Goal: Use online tool/utility: Utilize a website feature to perform a specific function

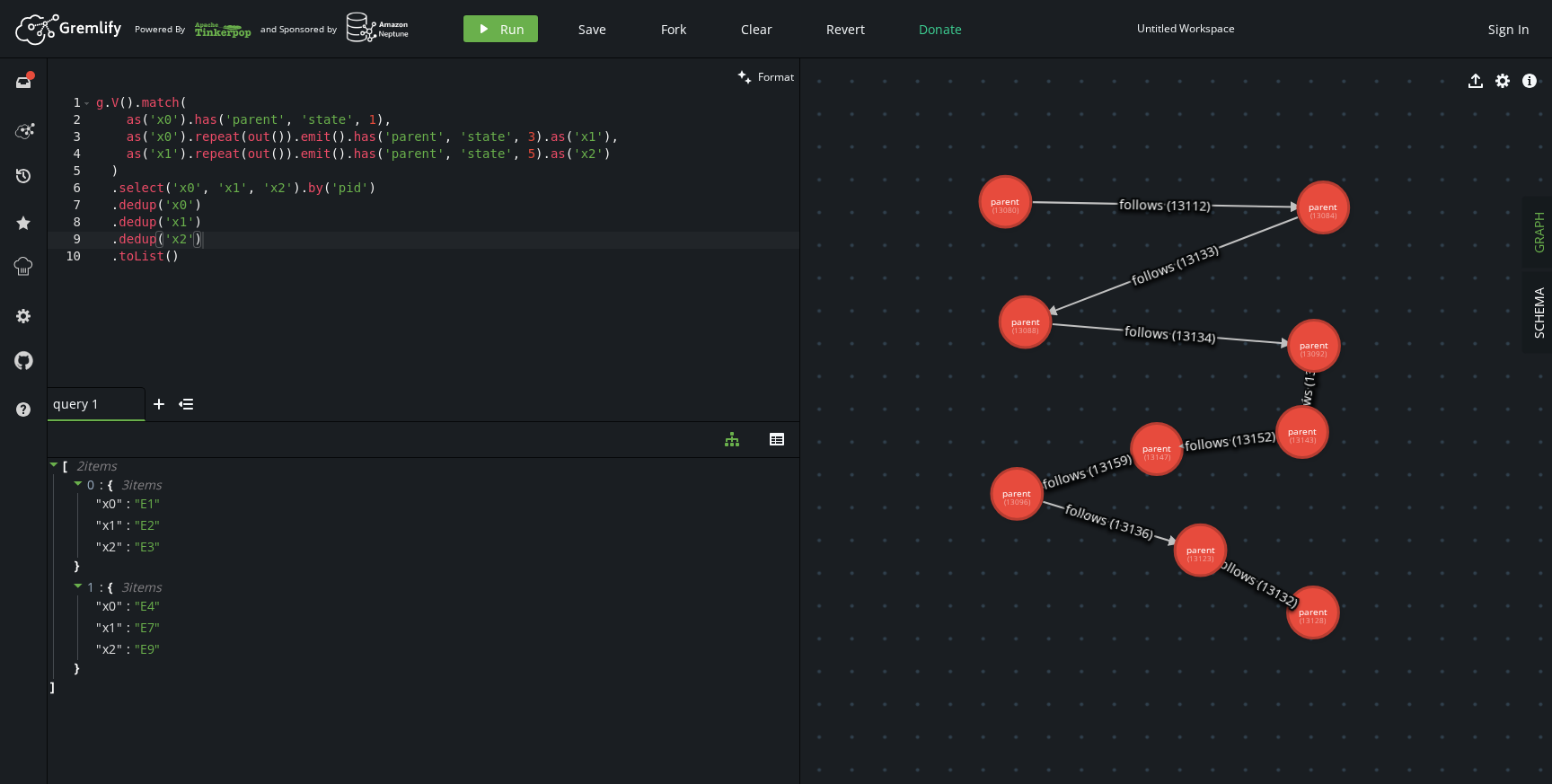
scroll to position [1, 22]
click at [532, 286] on div "g . V ( ) . match ( as ( 'x0' ) . has ( 'parent' , 'state' , 1 ) , as ( 'x0' ) …" at bounding box center [445, 257] width 707 height 325
click at [249, 237] on div "g . V ( ) . match ( as ( 'x0' ) . has ( 'parent' , 'state' , 1 ) , as ( 'x0' ) …" at bounding box center [445, 257] width 707 height 325
drag, startPoint x: 265, startPoint y: 238, endPoint x: 81, endPoint y: 211, distance: 186.0
click at [81, 211] on div ".dedup('x2') 1 2 3 4 5 6 7 8 9 10 g . V ( ) . match ( as ( 'x0' ) . has ( 'pare…" at bounding box center [423, 241] width 751 height 292
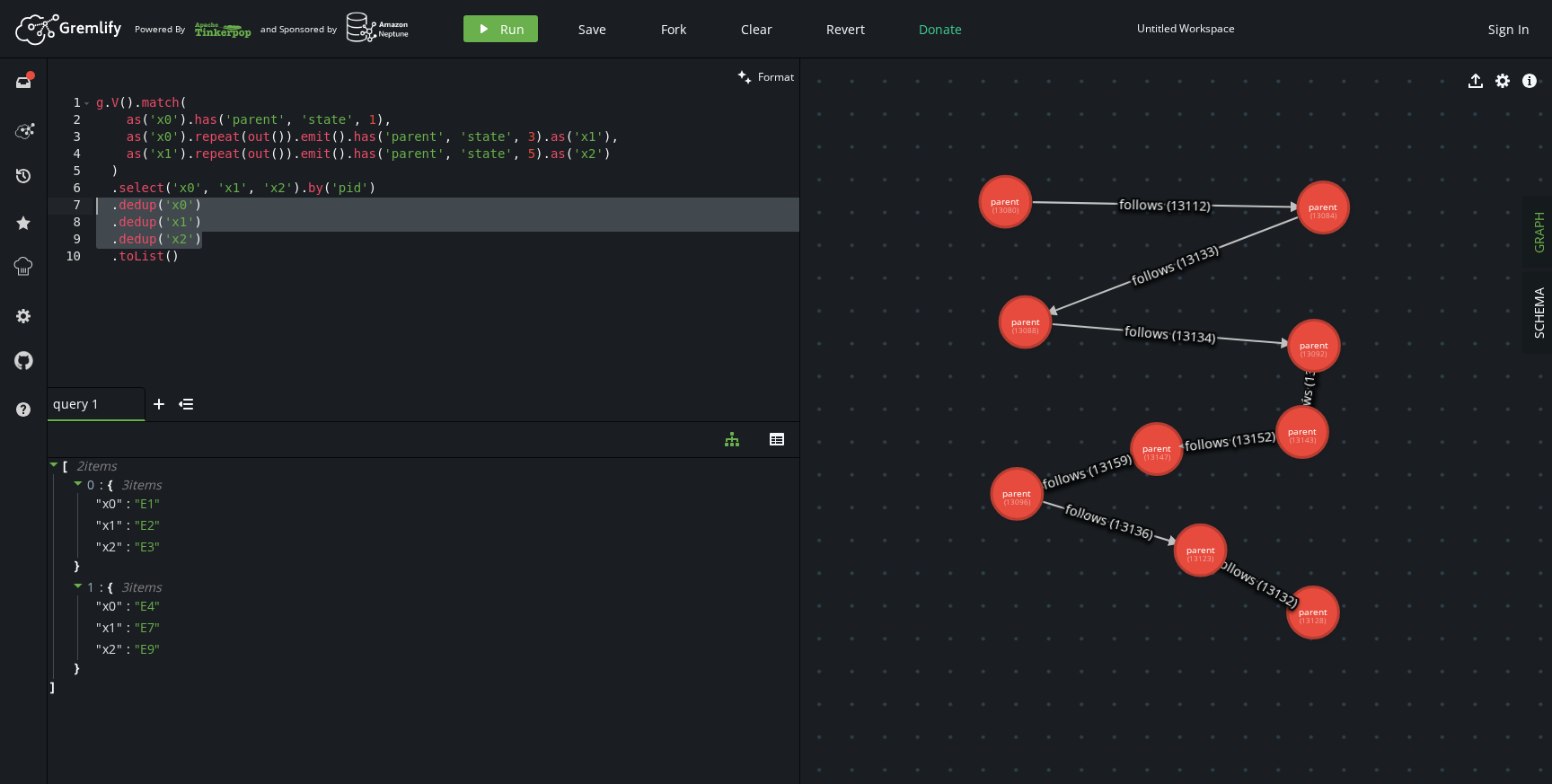
click at [239, 247] on div "g . V ( ) . match ( as ( 'x0' ) . has ( 'parent' , 'state' , 1 ) , as ( 'x0' ) …" at bounding box center [445, 257] width 707 height 325
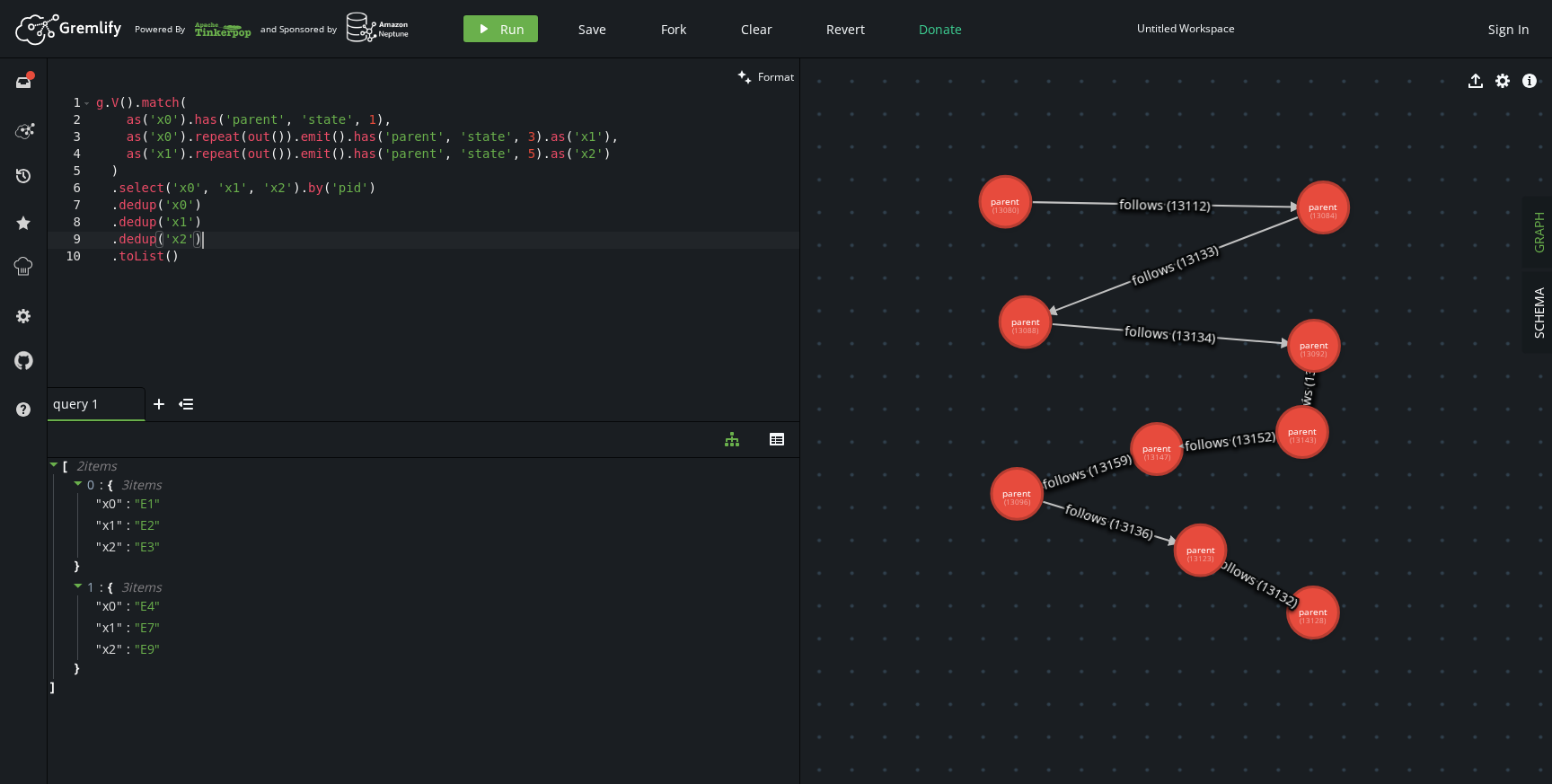
drag, startPoint x: 263, startPoint y: 239, endPoint x: 57, endPoint y: 177, distance: 215.1
click at [57, 177] on div ".dedup('x2') 1 2 3 4 5 6 7 8 9 10 g . V ( ) . match ( as ( 'x0' ) . has ( 'pare…" at bounding box center [423, 241] width 751 height 292
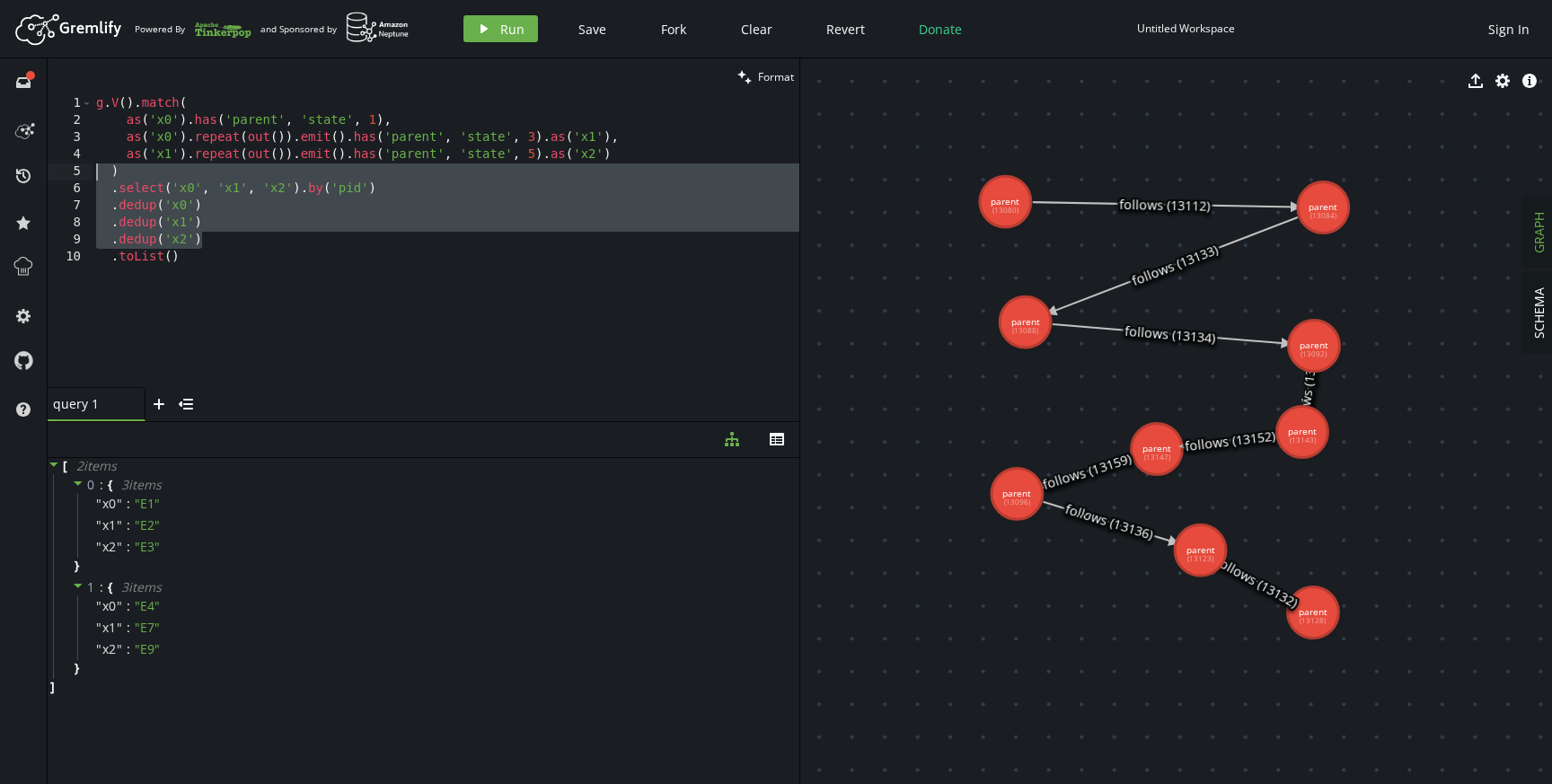
click at [209, 237] on div "g . V ( ) . match ( as ( 'x0' ) . has ( 'parent' , 'state' , 1 ) , as ( 'x0' ) …" at bounding box center [445, 257] width 707 height 325
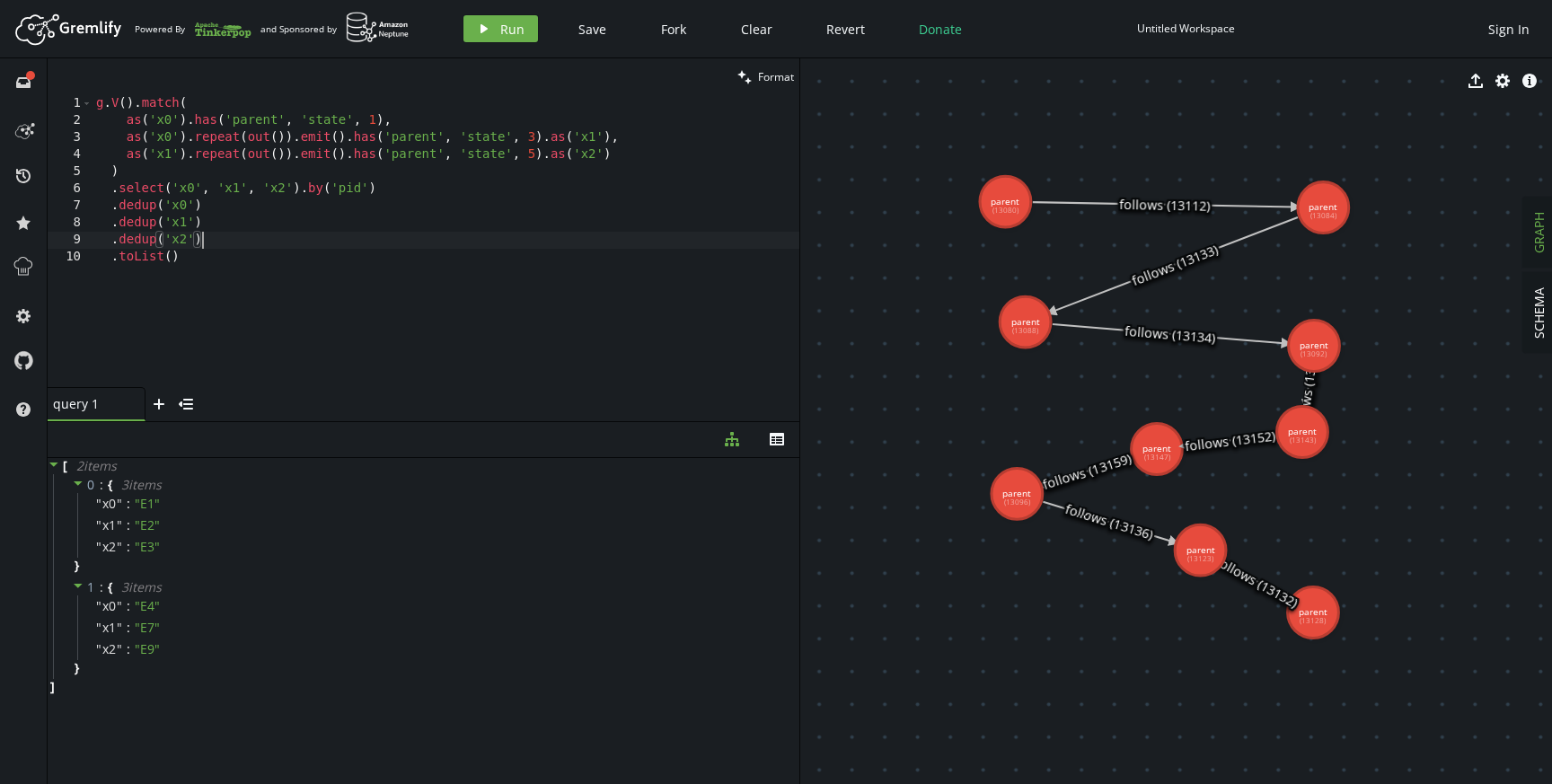
click at [667, 134] on div "g . V ( ) . match ( as ( 'x0' ) . has ( 'parent' , 'state' , 1 ) , as ( 'x0' ) …" at bounding box center [445, 257] width 707 height 325
click at [660, 164] on div "g . V ( ) . match ( as ( 'x0' ) . has ( 'parent' , 'state' , 1 ) , as ( 'x0' ) …" at bounding box center [445, 257] width 707 height 325
click at [664, 158] on div "g . V ( ) . match ( as ( 'x0' ) . has ( 'parent' , 'state' , 1 ) , as ( 'x0' ) …" at bounding box center [445, 257] width 707 height 325
click at [654, 174] on div "g . V ( ) . match ( as ( 'x0' ) . has ( 'parent' , 'state' , 1 ) , as ( 'x0' ) …" at bounding box center [445, 257] width 707 height 325
click at [647, 190] on div "g . V ( ) . match ( as ( 'x0' ) . has ( 'parent' , 'state' , 1 ) , as ( 'x0' ) …" at bounding box center [445, 257] width 707 height 325
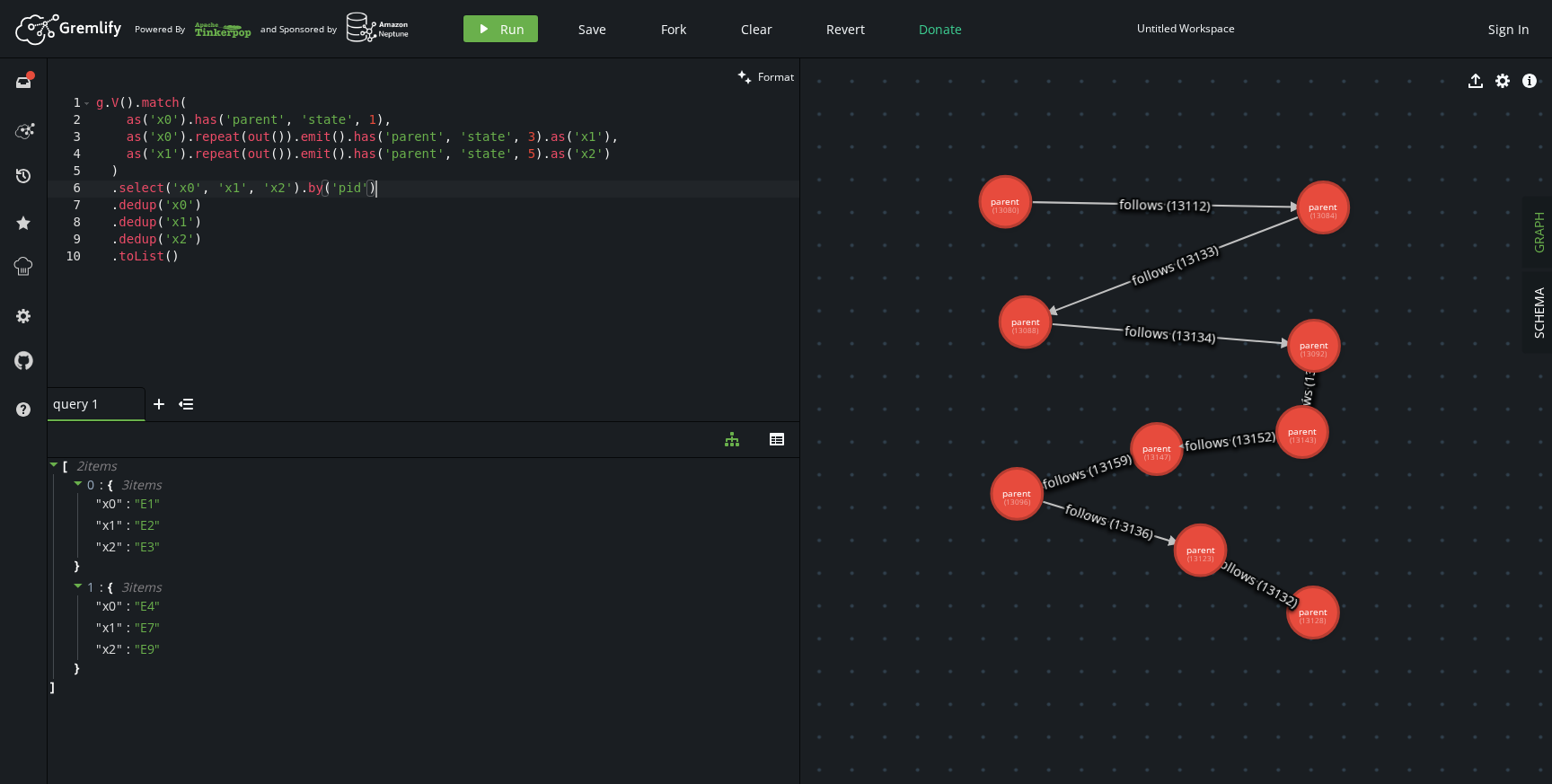
click at [619, 139] on div "g . V ( ) . match ( as ( 'x0' ) . has ( 'parent' , 'state' , 1 ) , as ( 'x0' ) …" at bounding box center [445, 257] width 707 height 325
click at [619, 155] on div "g . V ( ) . match ( as ( 'x0' ) . has ( 'parent' , 'state' , 1 ) , as ( 'x0' ) …" at bounding box center [445, 257] width 707 height 325
click at [285, 139] on div "g . V ( ) . match ( as ( 'x0' ) . has ( 'parent' , 'state' , 1 ) , as ( 'x0' ) …" at bounding box center [445, 257] width 707 height 325
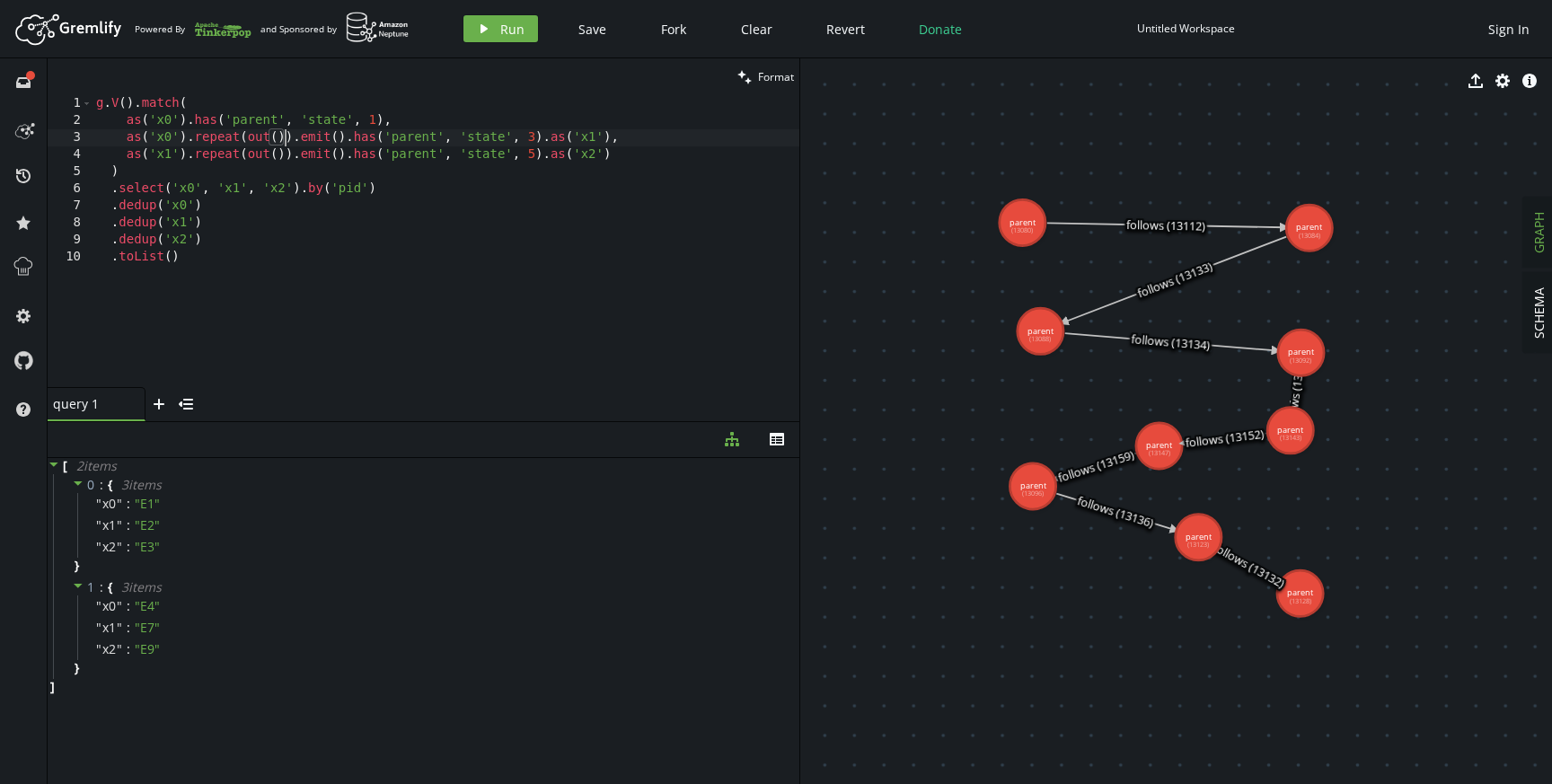
click at [608, 295] on div "g . V ( ) . match ( as ( 'x0' ) . has ( 'parent' , 'state' , 1 ) , as ( 'x0' ) …" at bounding box center [445, 257] width 707 height 325
click at [602, 260] on div "g . V ( ) . match ( as ( 'x0' ) . has ( 'parent' , 'state' , 1 ) , as ( 'x0' ) …" at bounding box center [445, 257] width 707 height 325
click at [603, 237] on div "g . V ( ) . match ( as ( 'x0' ) . has ( 'parent' , 'state' , 1 ) , as ( 'x0' ) …" at bounding box center [445, 257] width 707 height 325
click at [599, 204] on div "g . V ( ) . match ( as ( 'x0' ) . has ( 'parent' , 'state' , 1 ) , as ( 'x0' ) …" at bounding box center [445, 257] width 707 height 325
click at [595, 216] on div "g . V ( ) . match ( as ( 'x0' ) . has ( 'parent' , 'state' , 1 ) , as ( 'x0' ) …" at bounding box center [445, 257] width 707 height 325
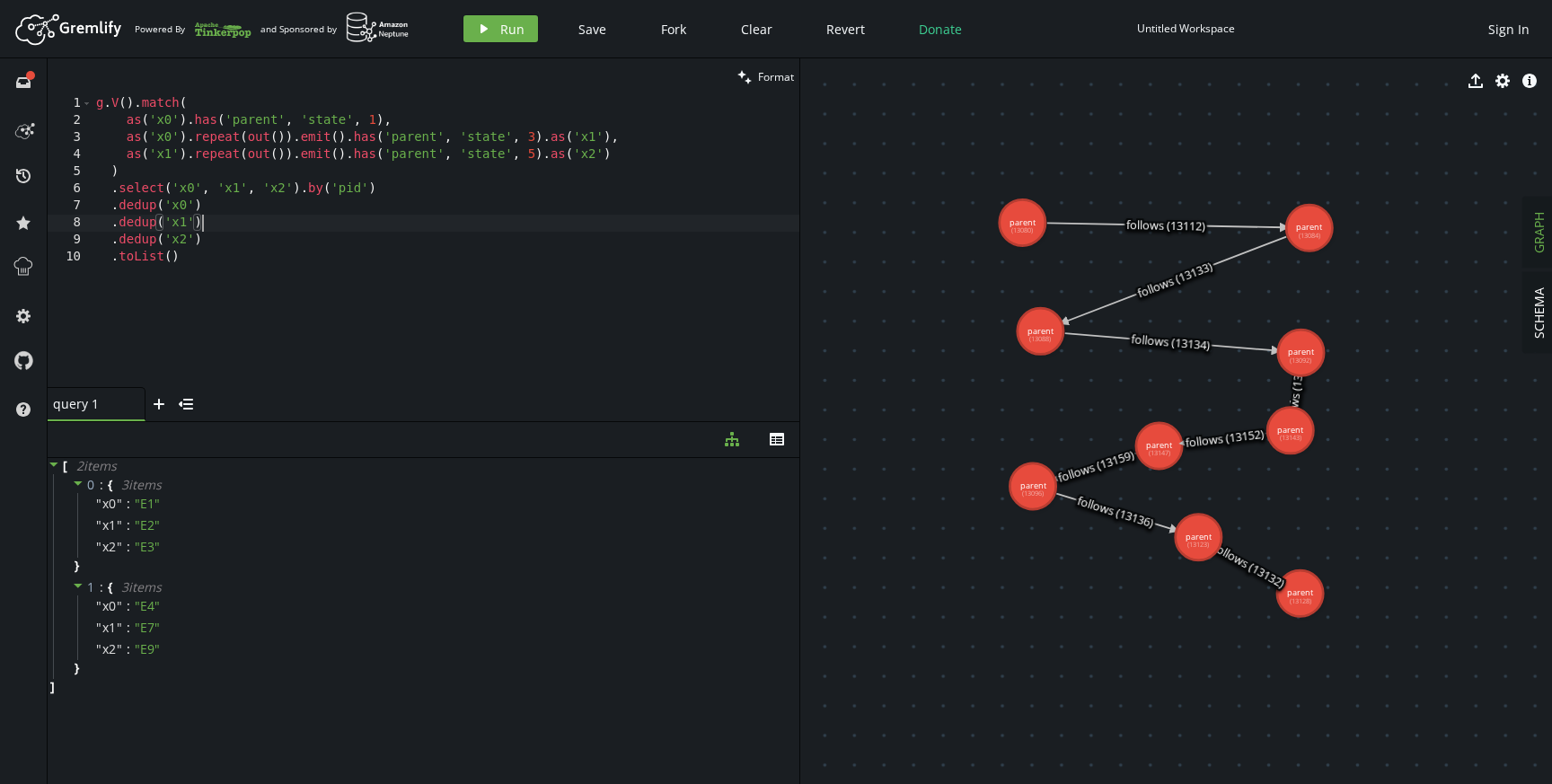
click at [594, 233] on div "g . V ( ) . match ( as ( 'x0' ) . has ( 'parent' , 'state' , 1 ) , as ( 'x0' ) …" at bounding box center [445, 257] width 707 height 325
click at [594, 219] on div "g . V ( ) . match ( as ( 'x0' ) . has ( 'parent' , 'state' , 1 ) , as ( 'x0' ) …" at bounding box center [445, 257] width 707 height 325
click at [594, 206] on div "g . V ( ) . match ( as ( 'x0' ) . has ( 'parent' , 'state' , 1 ) , as ( 'x0' ) …" at bounding box center [445, 257] width 707 height 325
click at [593, 217] on div "g . V ( ) . match ( as ( 'x0' ) . has ( 'parent' , 'state' , 1 ) , as ( 'x0' ) …" at bounding box center [445, 257] width 707 height 325
click at [590, 242] on div "g . V ( ) . match ( as ( 'x0' ) . has ( 'parent' , 'state' , 1 ) , as ( 'x0' ) …" at bounding box center [445, 257] width 707 height 325
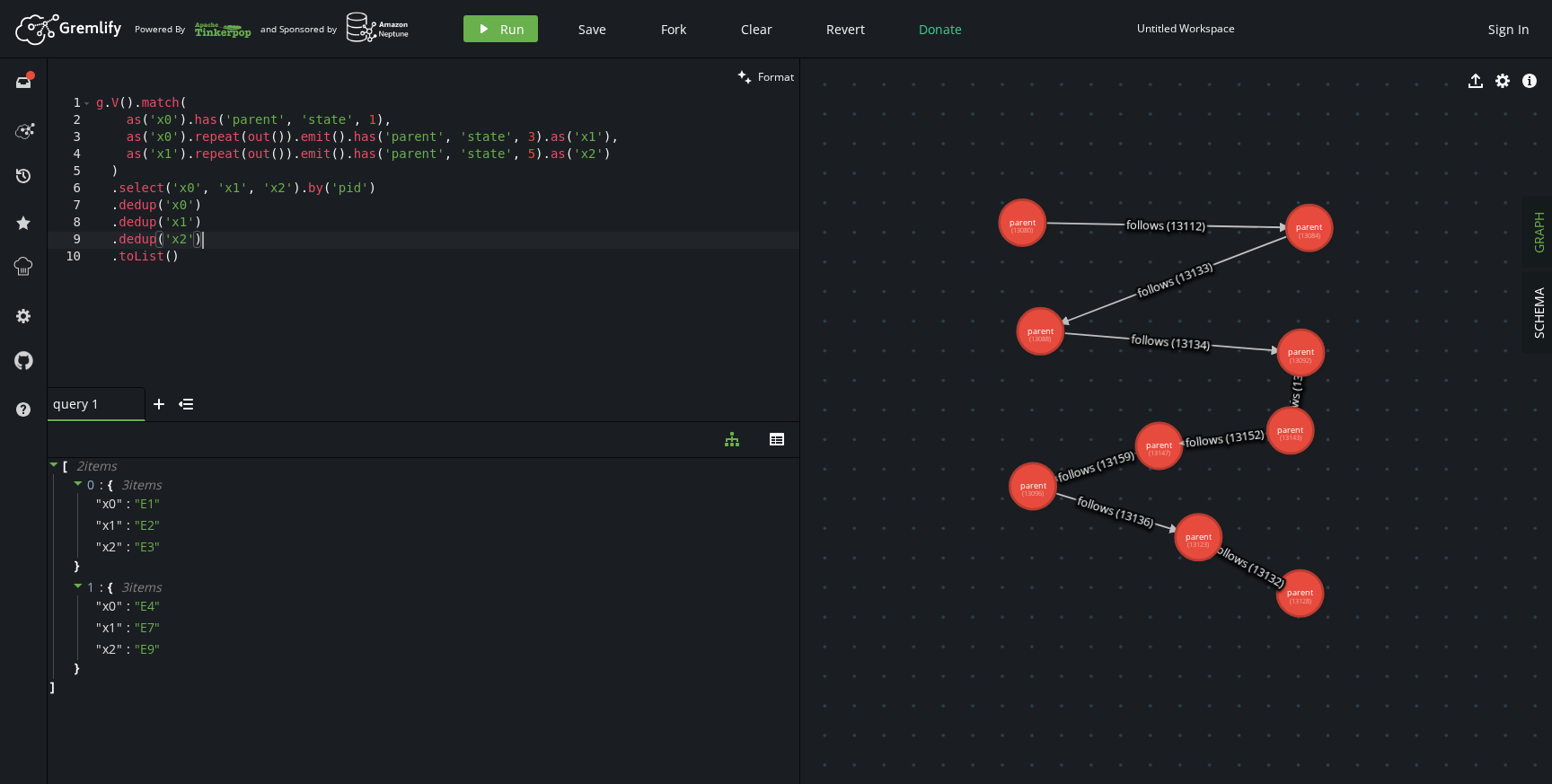
click at [587, 219] on div "g . V ( ) . match ( as ( 'x0' ) . has ( 'parent' , 'state' , 1 ) , as ( 'x0' ) …" at bounding box center [445, 257] width 707 height 325
click at [587, 190] on div "g . V ( ) . match ( as ( 'x0' ) . has ( 'parent' , 'state' , 1 ) , as ( 'x0' ) …" at bounding box center [445, 257] width 707 height 325
click at [577, 210] on div "g . V ( ) . match ( as ( 'x0' ) . has ( 'parent' , 'state' , 1 ) , as ( 'x0' ) …" at bounding box center [445, 257] width 707 height 325
click at [571, 225] on div "g . V ( ) . match ( as ( 'x0' ) . has ( 'parent' , 'state' , 1 ) , as ( 'x0' ) …" at bounding box center [445, 257] width 707 height 325
click at [571, 248] on div "g . V ( ) . match ( as ( 'x0' ) . has ( 'parent' , 'state' , 1 ) , as ( 'x0' ) …" at bounding box center [445, 257] width 707 height 325
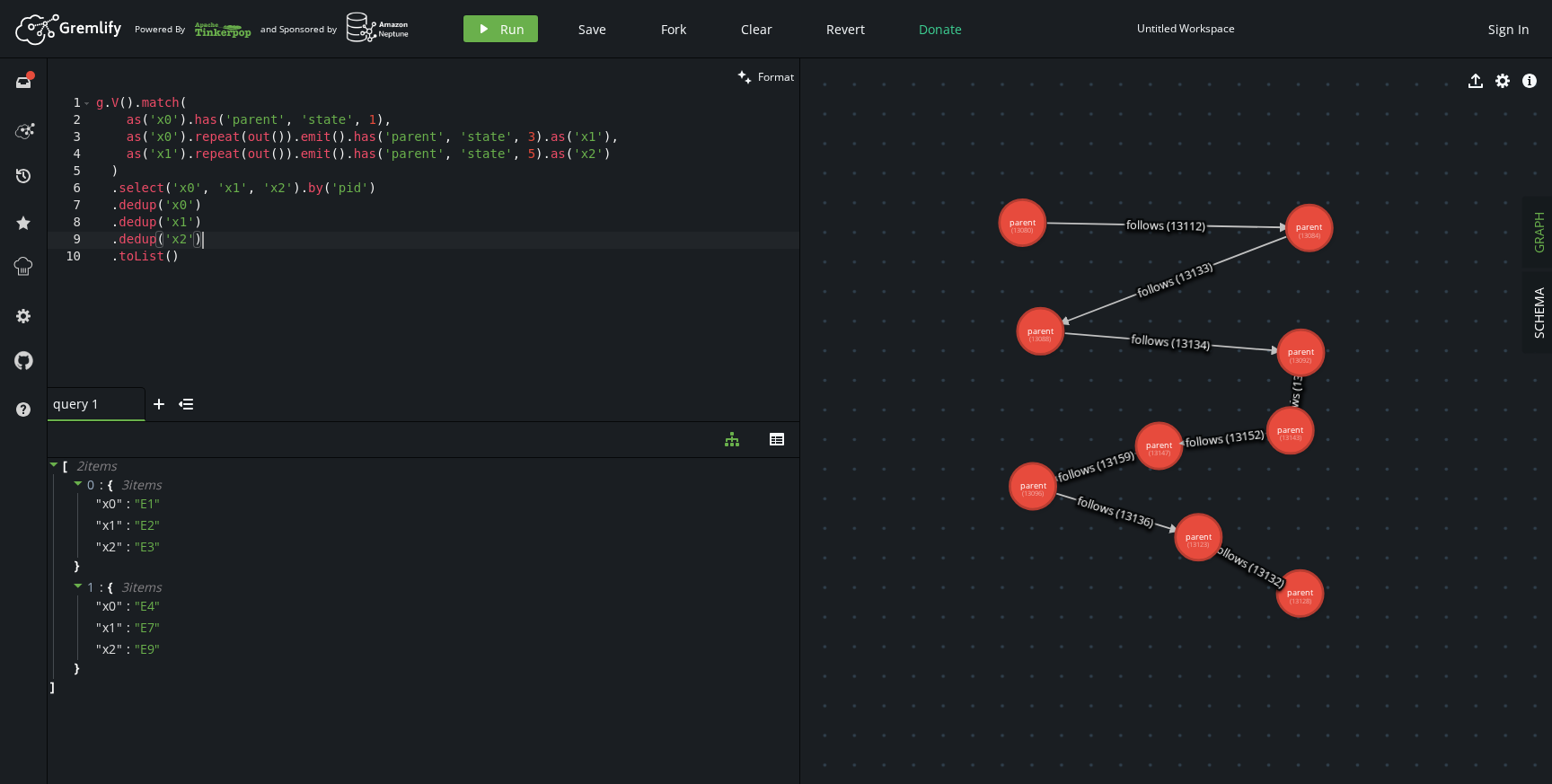
click at [571, 231] on div "g . V ( ) . match ( as ( 'x0' ) . has ( 'parent' , 'state' , 1 ) , as ( 'x0' ) …" at bounding box center [445, 257] width 707 height 325
click at [571, 210] on div "g . V ( ) . match ( as ( 'x0' ) . has ( 'parent' , 'state' , 1 ) , as ( 'x0' ) …" at bounding box center [445, 257] width 707 height 325
type textarea ".dedup('x0')"
drag, startPoint x: 1029, startPoint y: 225, endPoint x: 1041, endPoint y: 150, distance: 76.0
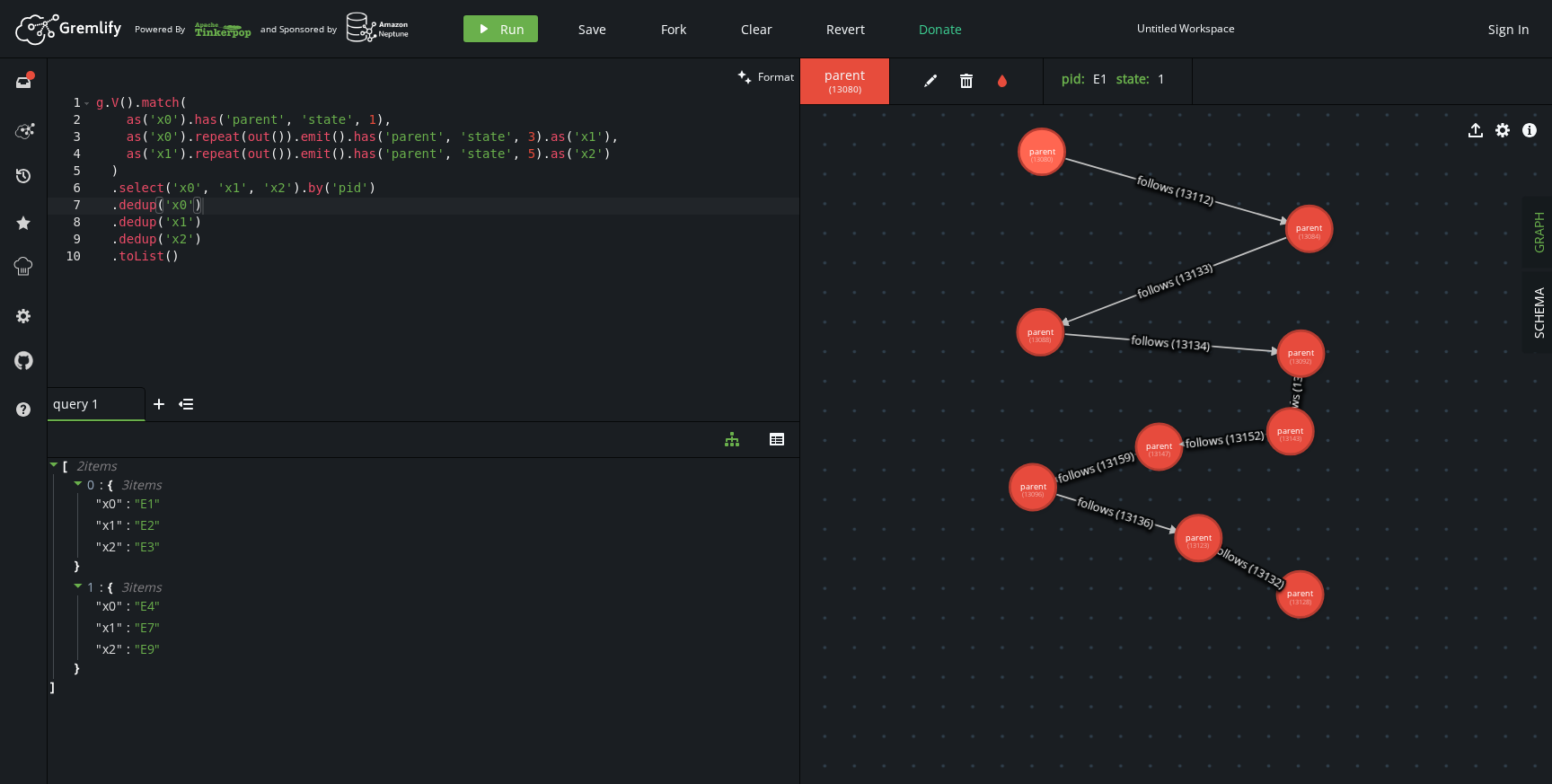
drag, startPoint x: 1310, startPoint y: 443, endPoint x: 1332, endPoint y: 487, distance: 49.2
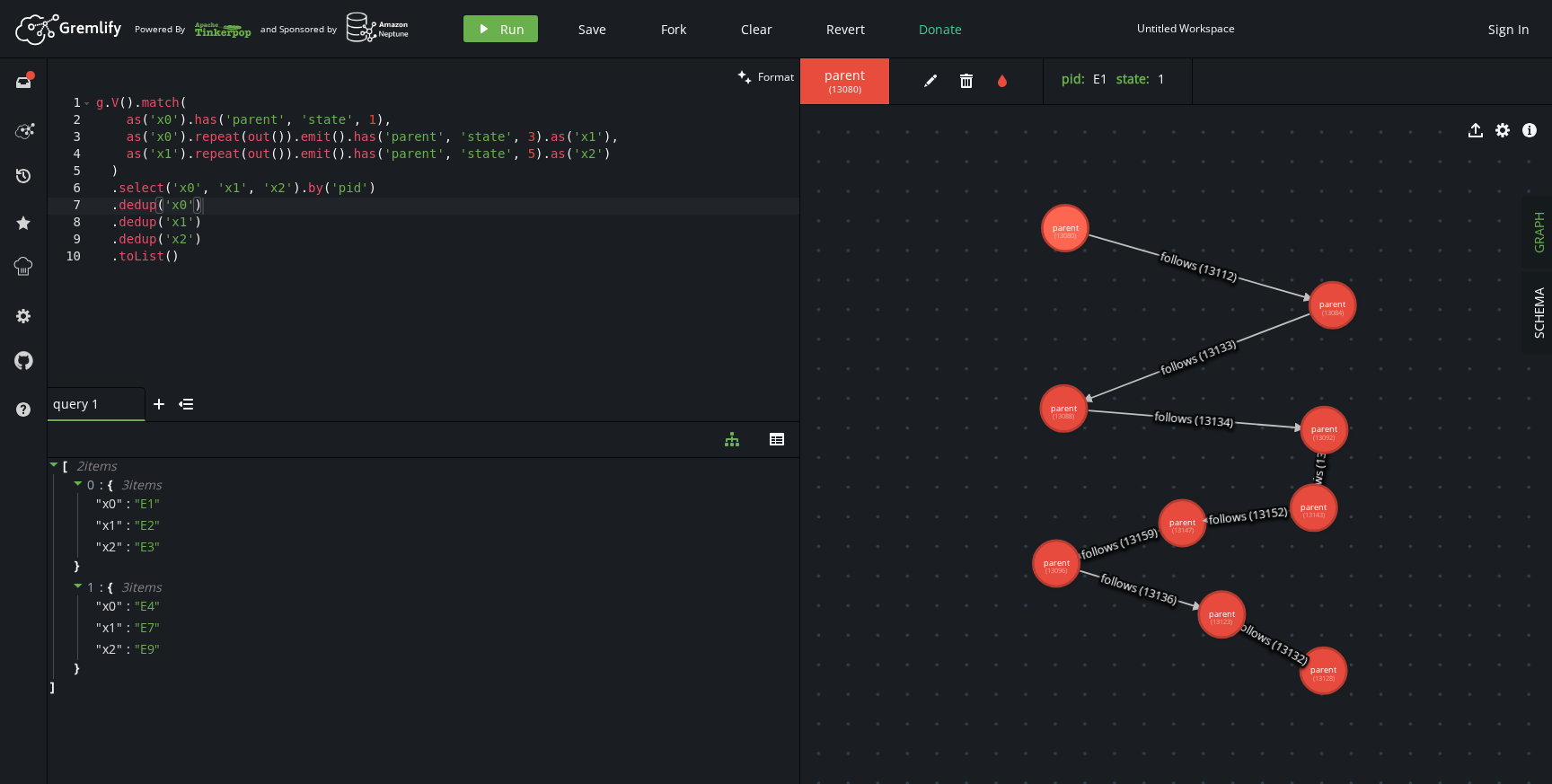
drag, startPoint x: 984, startPoint y: 559, endPoint x: 984, endPoint y: 593, distance: 34.0
